Goal: Book appointment/travel/reservation

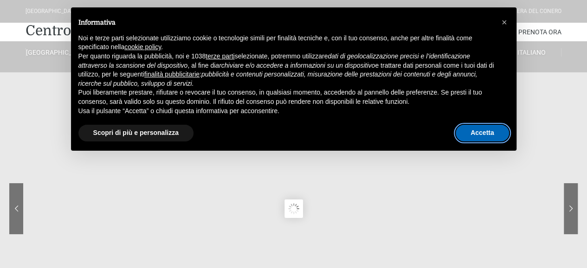
click at [485, 134] on button "Accetta" at bounding box center [481, 133] width 53 height 17
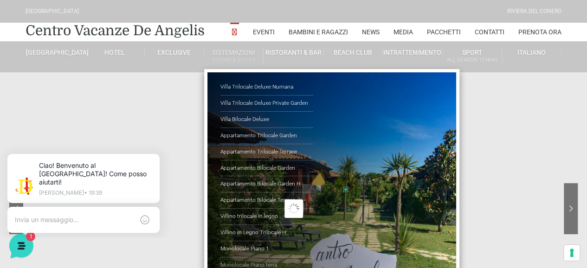
click at [254, 260] on link "Monolocale Piano terra" at bounding box center [266, 265] width 93 height 16
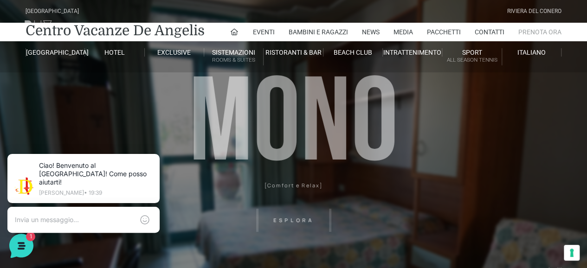
click at [540, 30] on link "Prenota Ora" at bounding box center [539, 32] width 43 height 19
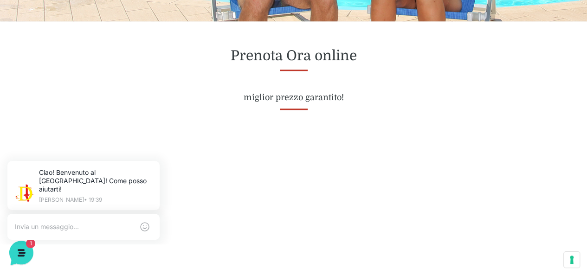
scroll to position [371, 0]
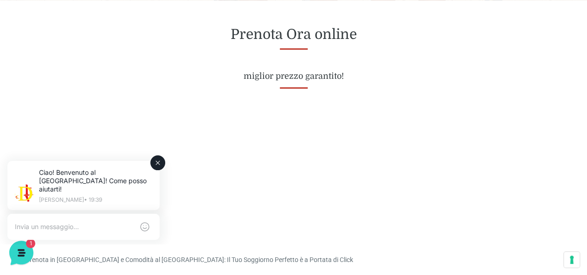
click at [156, 160] on icon at bounding box center [157, 162] width 7 height 7
